Goal: Information Seeking & Learning: Learn about a topic

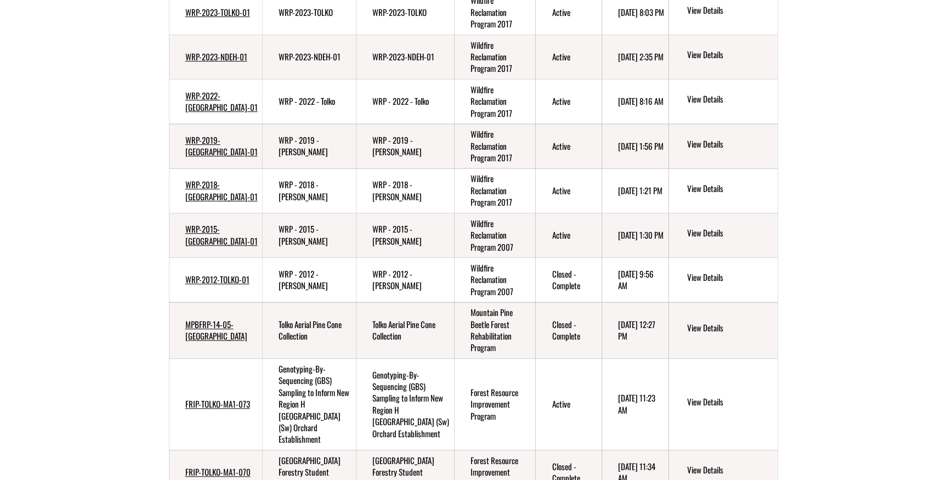
scroll to position [257, 0]
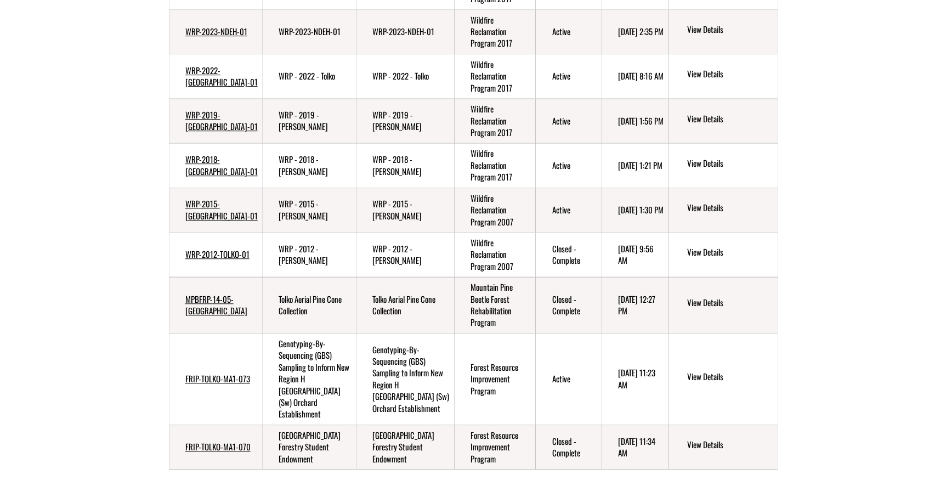
click at [132, 257] on div "Current Funding Opportunities Milestones Projects Applications Sponsored Projec…" at bounding box center [473, 205] width 946 height 686
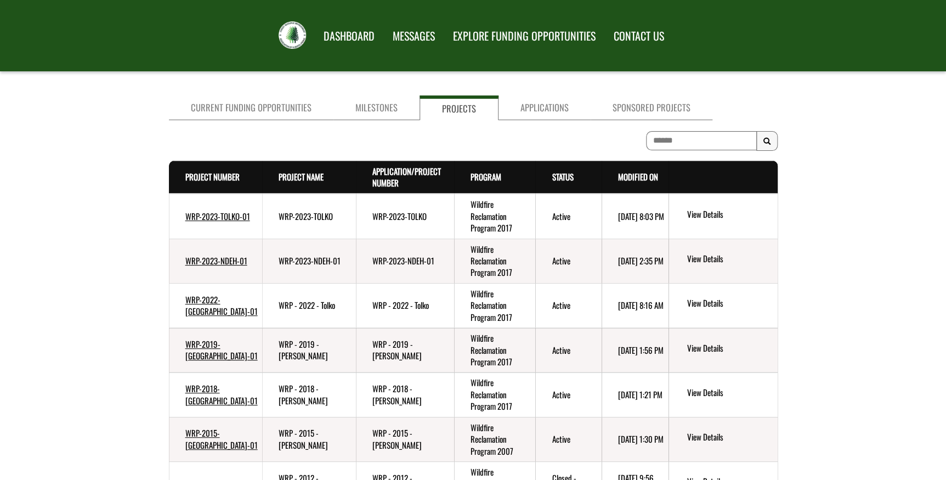
scroll to position [0, 0]
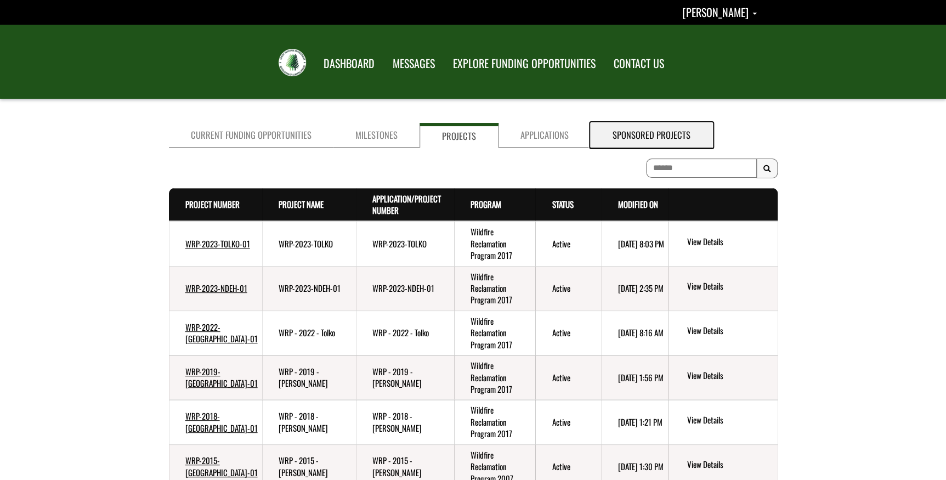
click at [635, 137] on link "Sponsored Projects" at bounding box center [652, 135] width 122 height 25
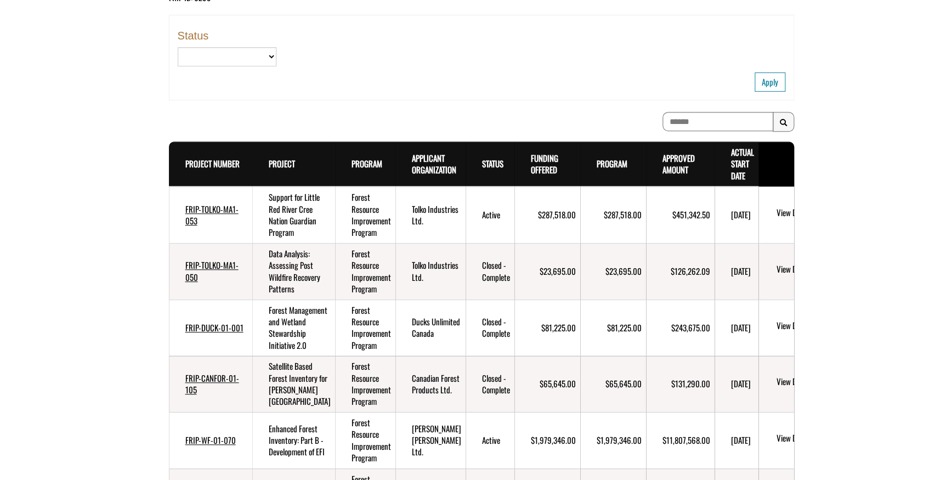
scroll to position [208, 0]
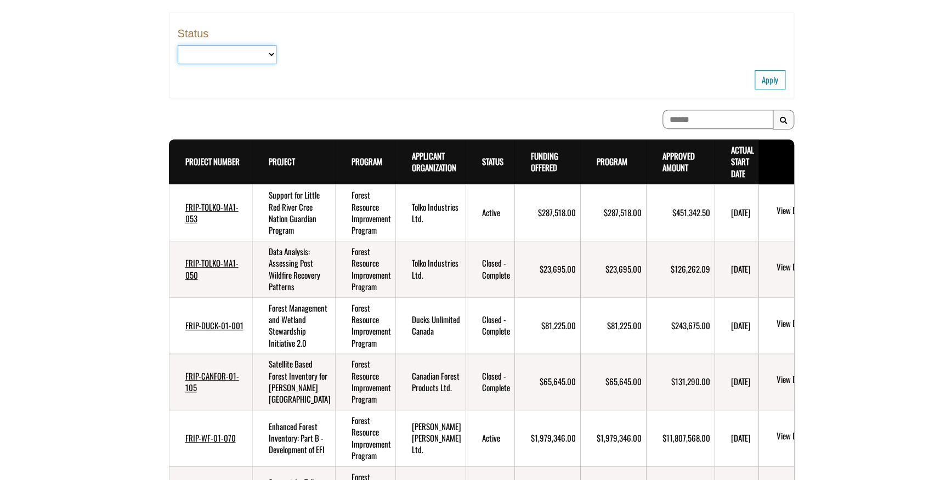
drag, startPoint x: 269, startPoint y: 163, endPoint x: 272, endPoint y: 53, distance: 110.3
click at [272, 53] on select "**********" at bounding box center [227, 54] width 99 height 19
select select "**"
click at [178, 45] on select "**********" at bounding box center [227, 54] width 99 height 19
click at [778, 82] on button "Apply" at bounding box center [770, 79] width 31 height 19
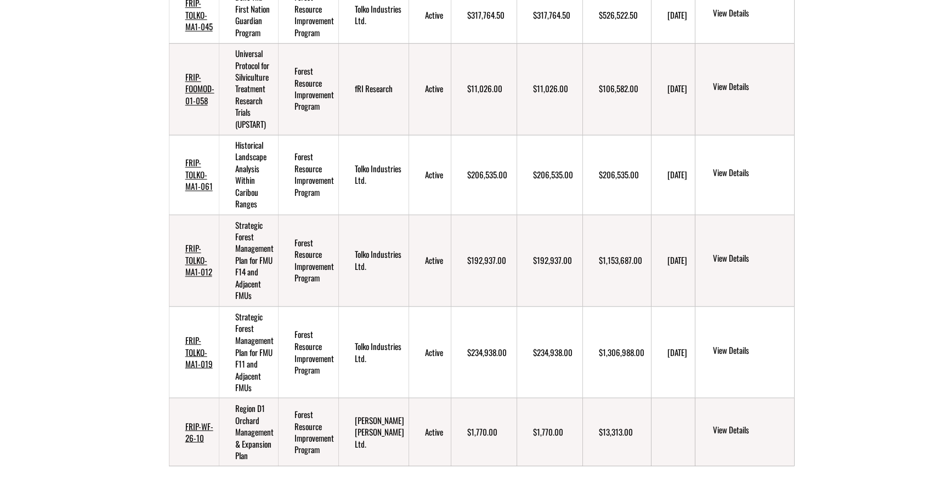
scroll to position [745, 0]
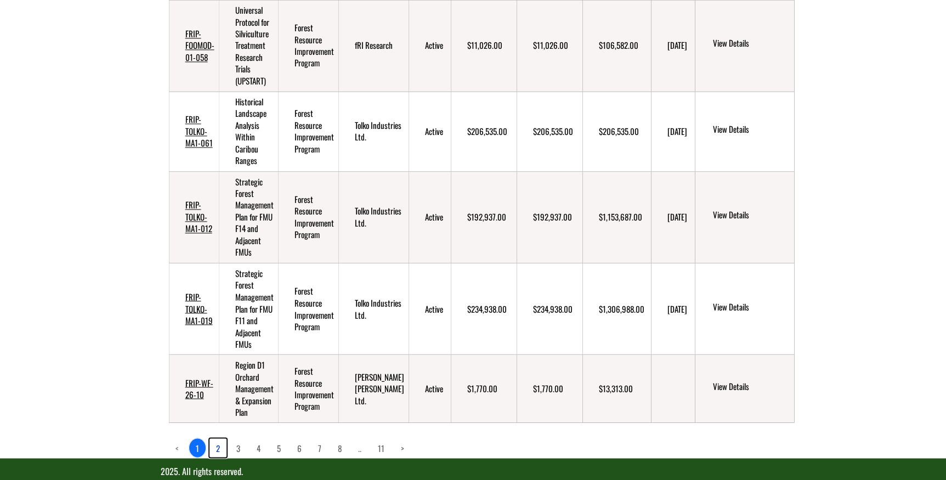
click at [216, 438] on link "2" at bounding box center [218, 447] width 17 height 19
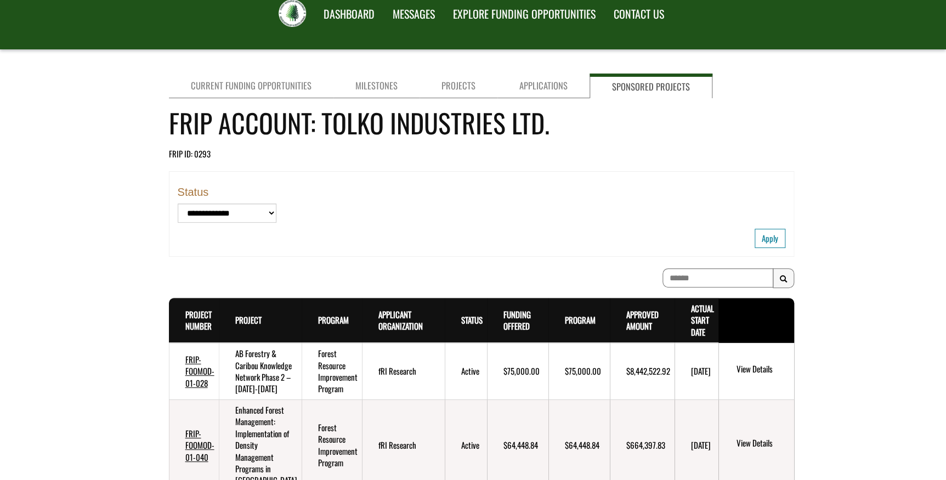
scroll to position [0, 0]
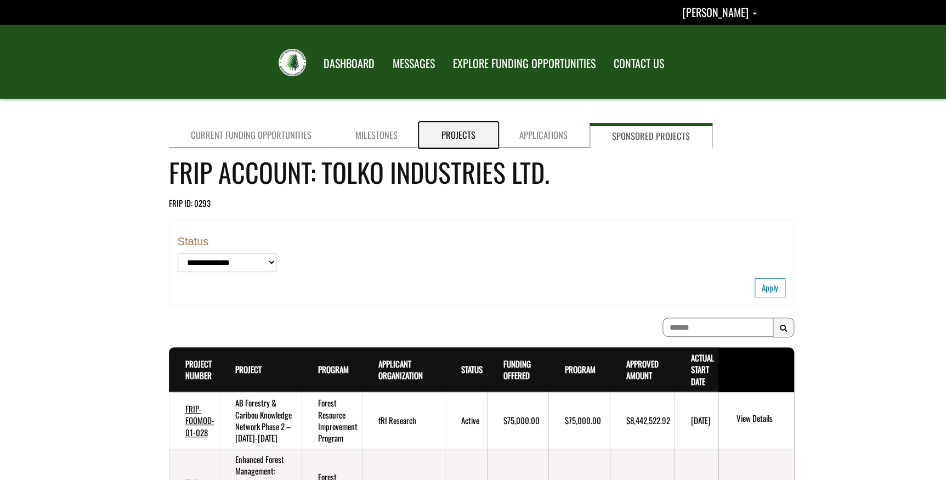
click at [459, 131] on link "Projects" at bounding box center [459, 135] width 78 height 25
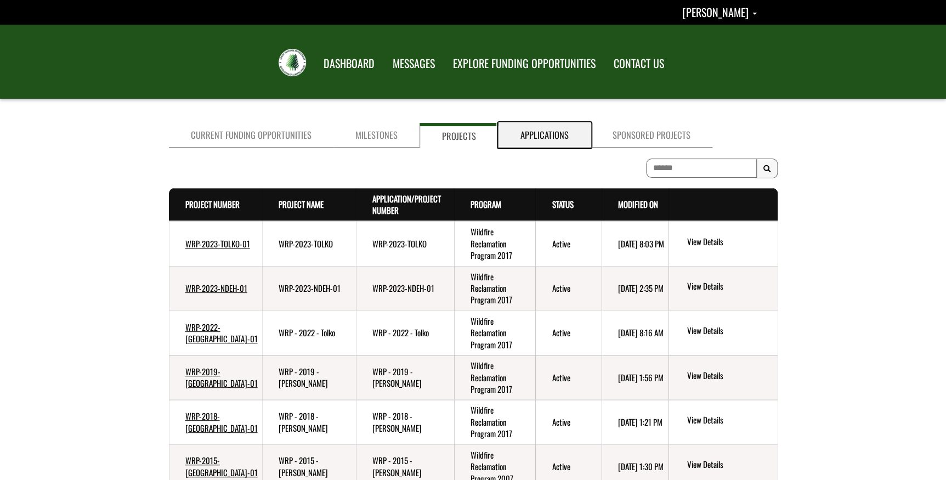
click at [543, 134] on link "Applications" at bounding box center [545, 135] width 92 height 25
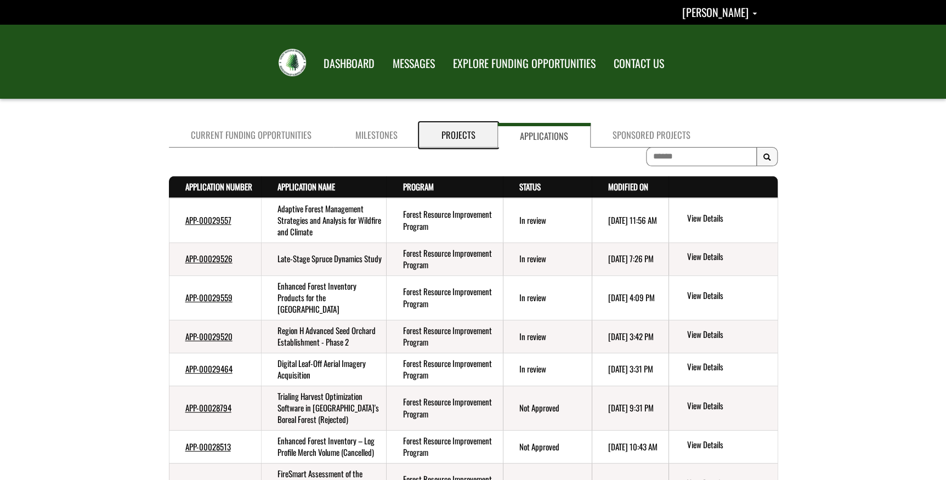
click at [462, 132] on link "Projects" at bounding box center [459, 135] width 78 height 25
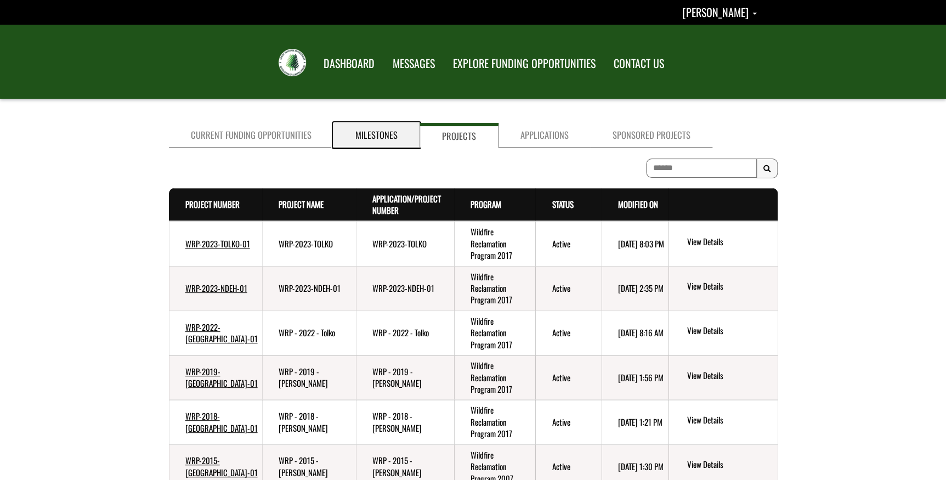
click at [355, 132] on link "Milestones" at bounding box center [377, 135] width 86 height 25
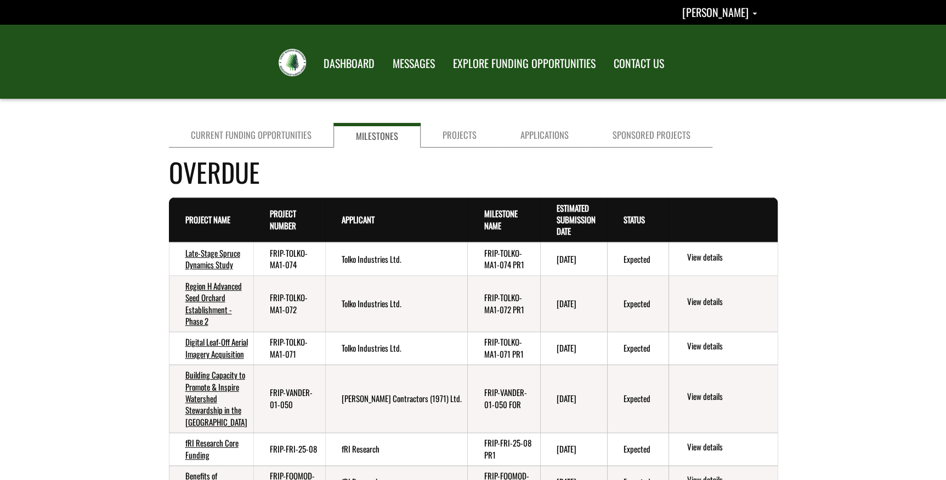
drag, startPoint x: 129, startPoint y: 245, endPoint x: 807, endPoint y: 262, distance: 677.7
drag, startPoint x: 811, startPoint y: 264, endPoint x: 120, endPoint y: 245, distance: 691.5
